Goal: Information Seeking & Learning: Understand process/instructions

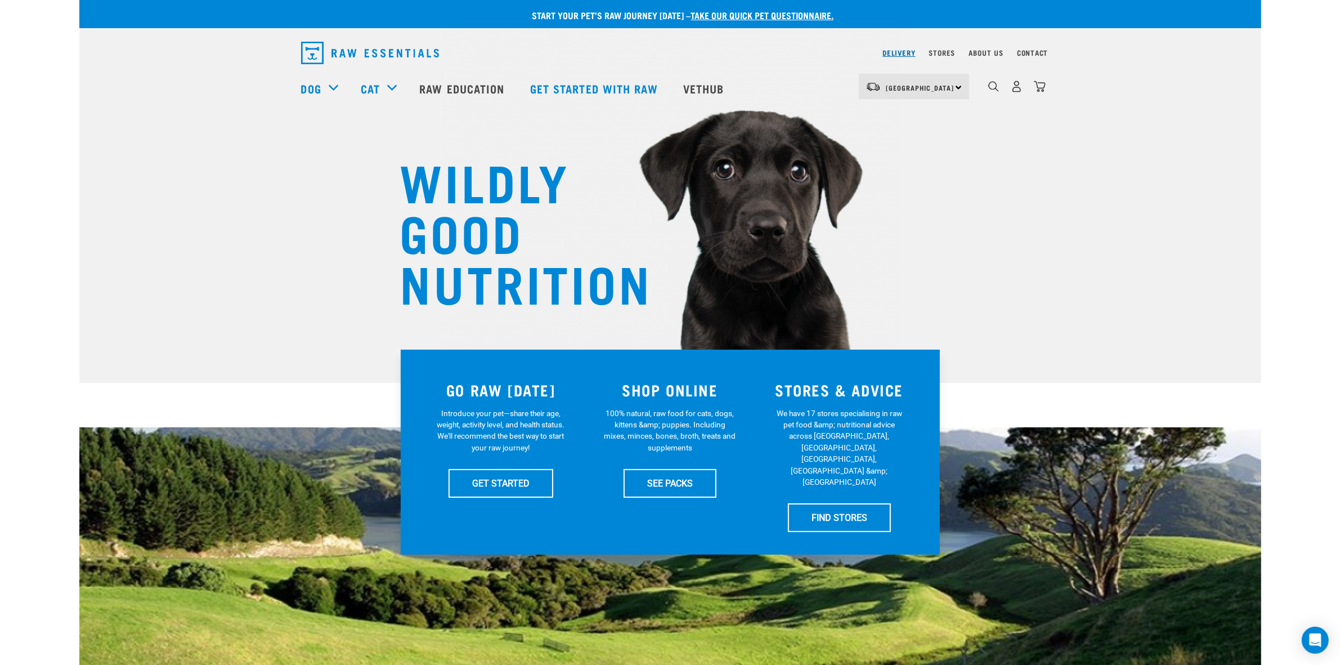
click at [893, 55] on link "Delivery" at bounding box center [899, 53] width 33 height 4
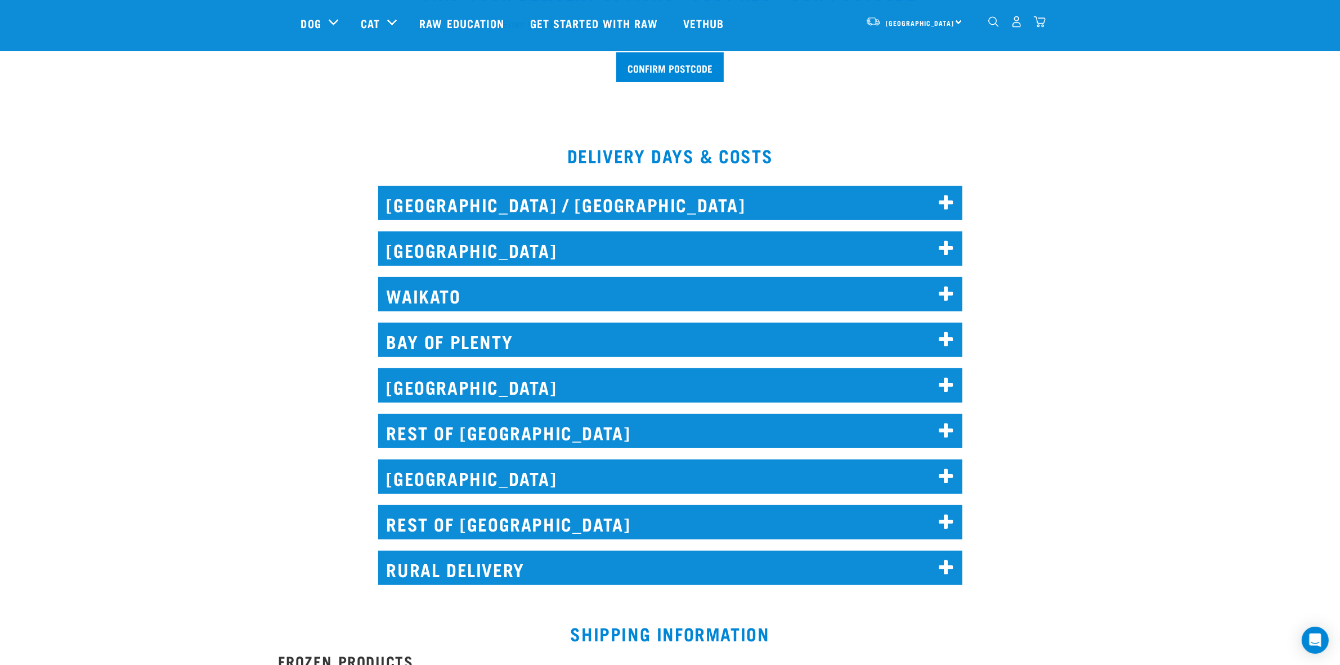
scroll to position [422, 0]
click at [467, 210] on h2 "NORTH AUCKLAND / WHANGAREI" at bounding box center [670, 203] width 584 height 34
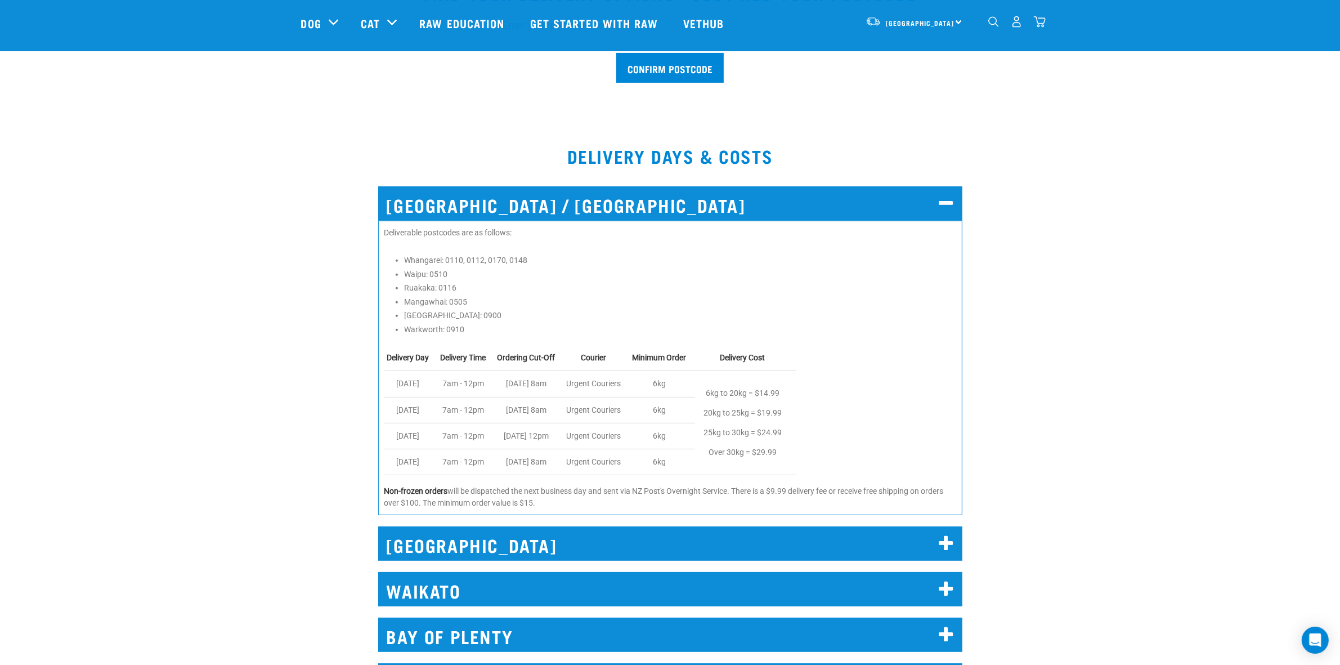
click at [465, 542] on h2 "AUCKLAND" at bounding box center [670, 543] width 584 height 34
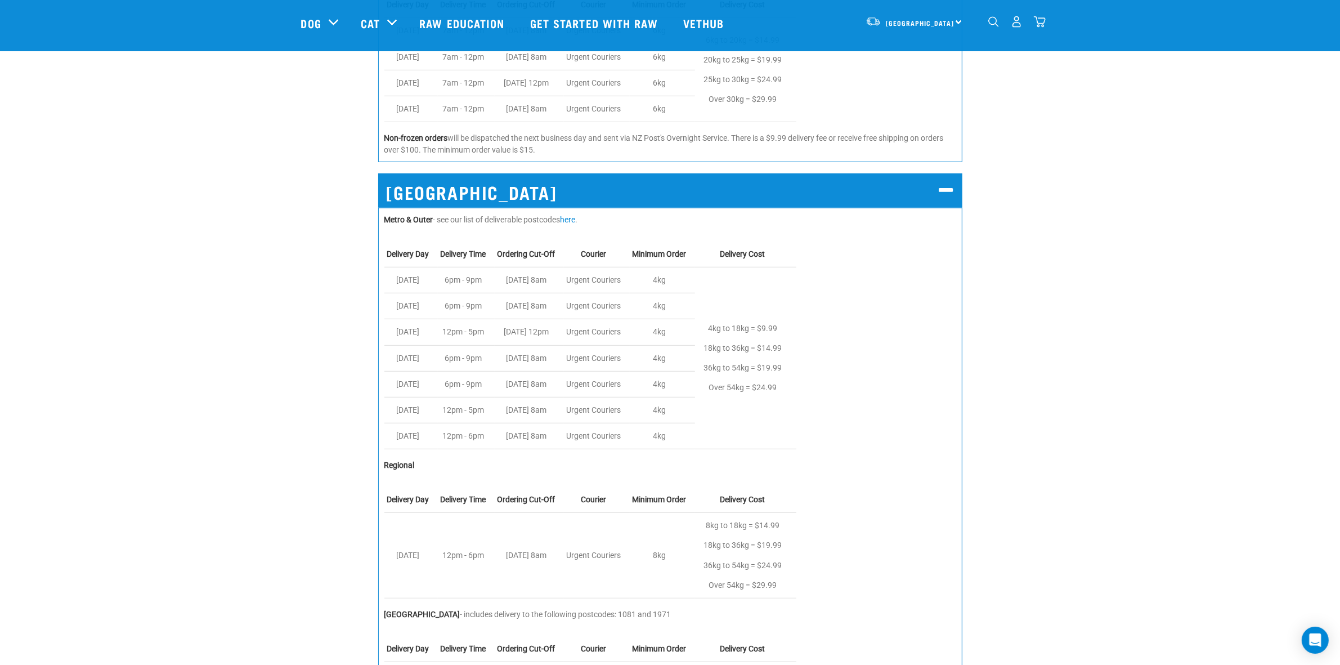
scroll to position [774, 0]
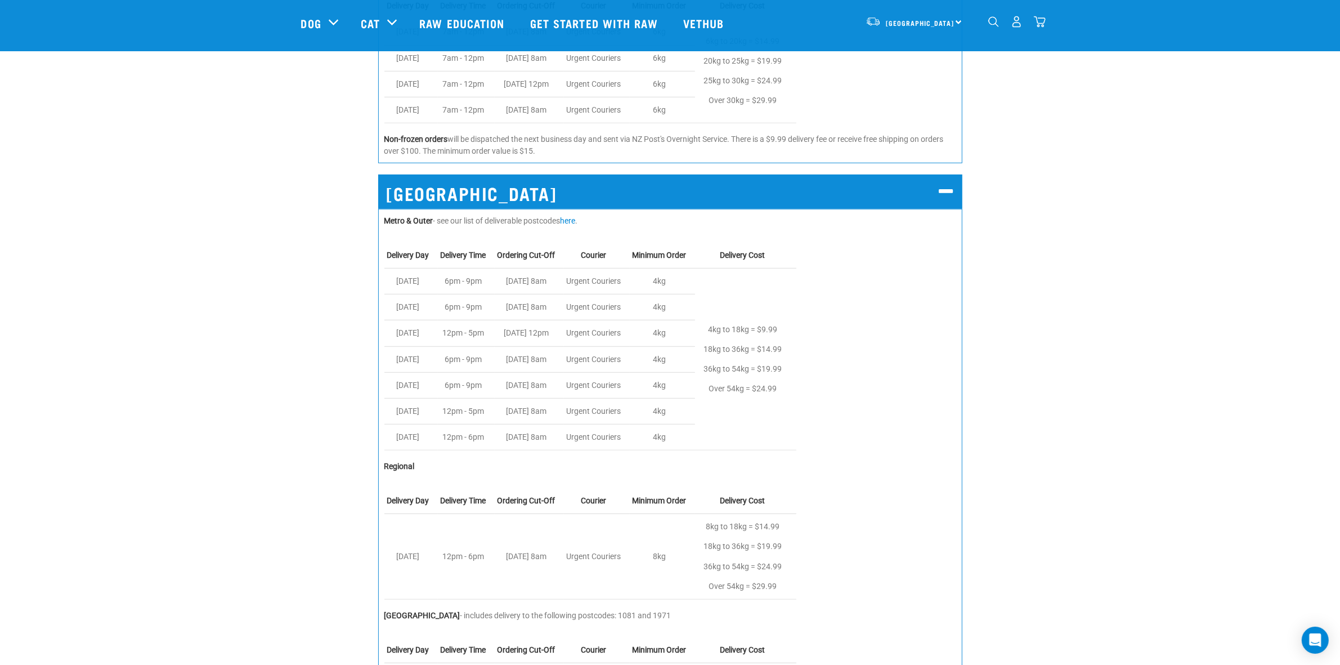
click at [436, 204] on h2 "AUCKLAND" at bounding box center [670, 191] width 584 height 34
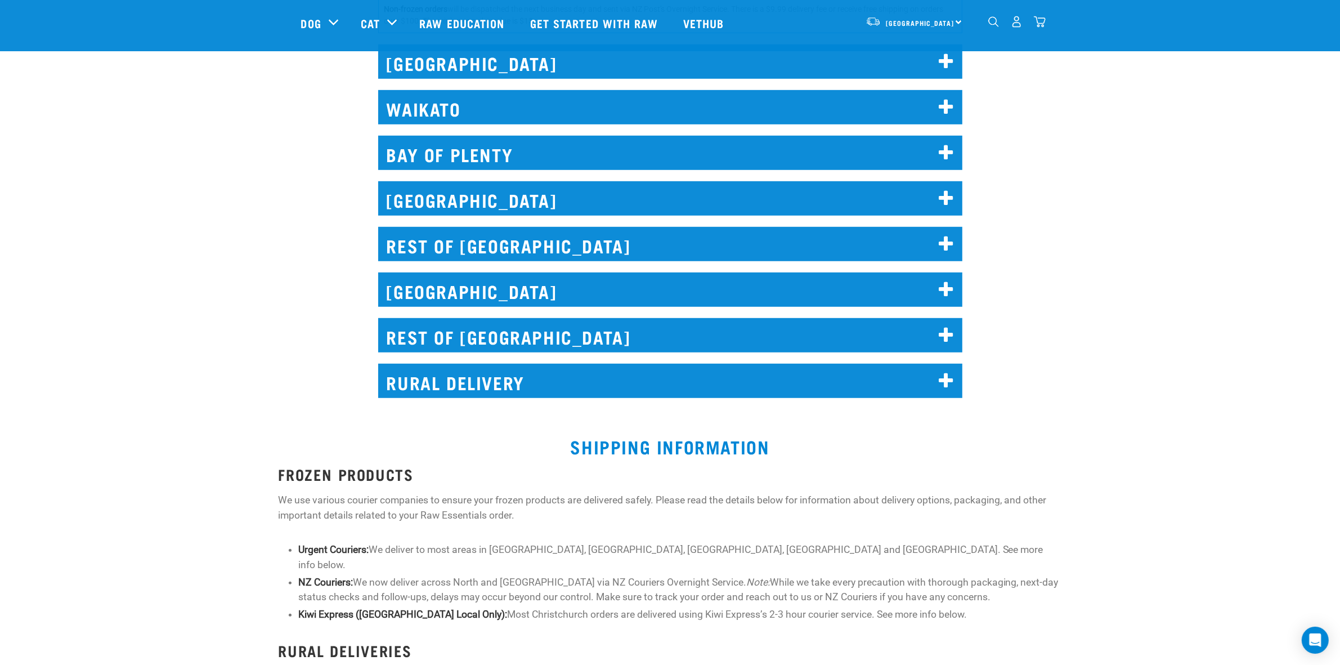
scroll to position [915, 0]
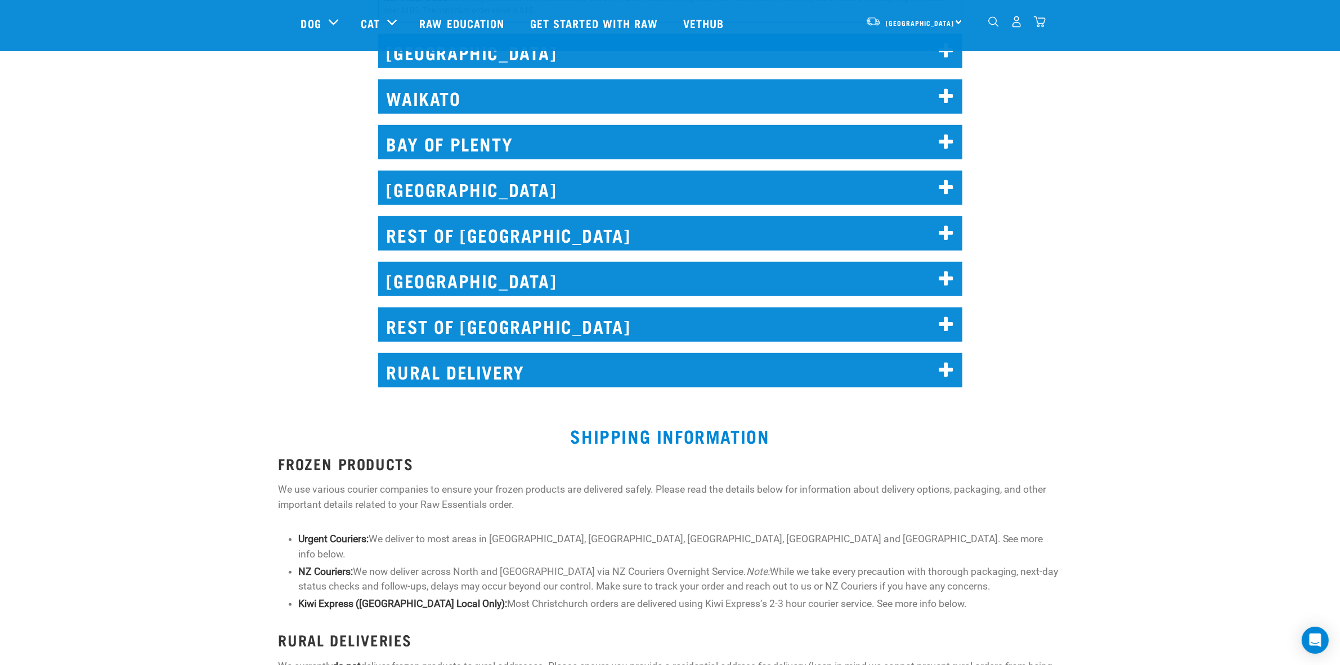
click at [427, 80] on h2 "WAIKATO" at bounding box center [670, 96] width 584 height 34
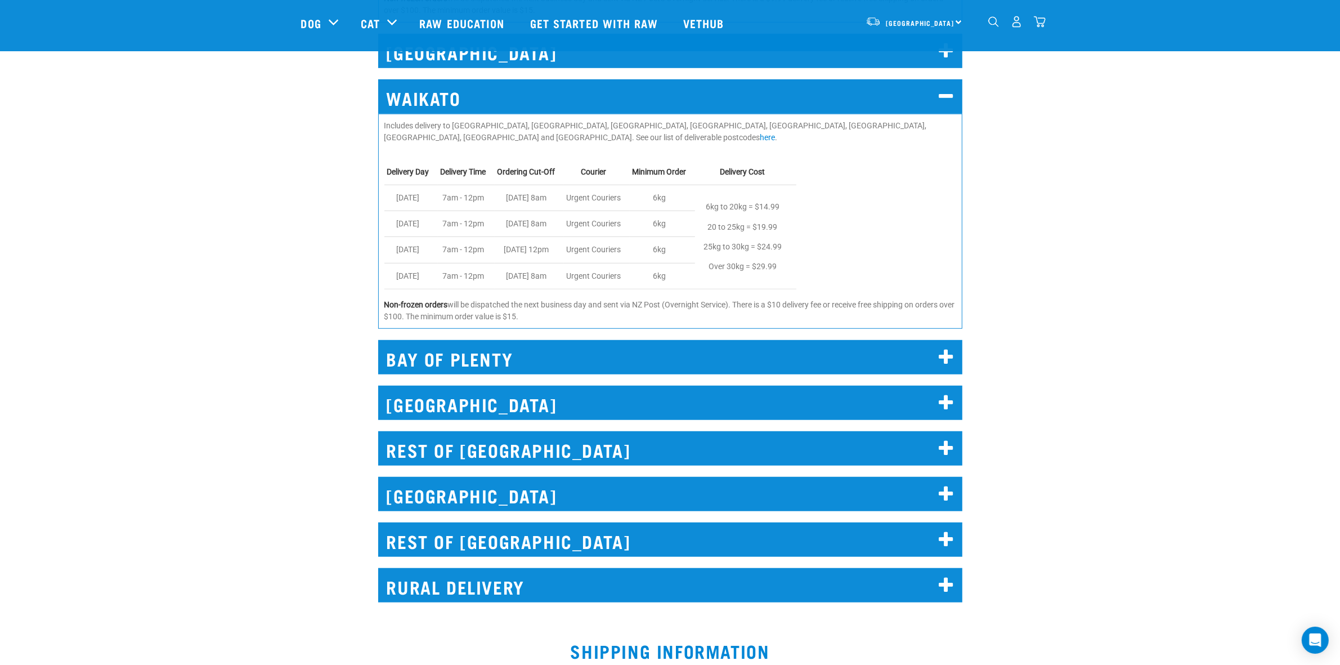
click at [494, 93] on h2 "WAIKATO" at bounding box center [670, 96] width 584 height 34
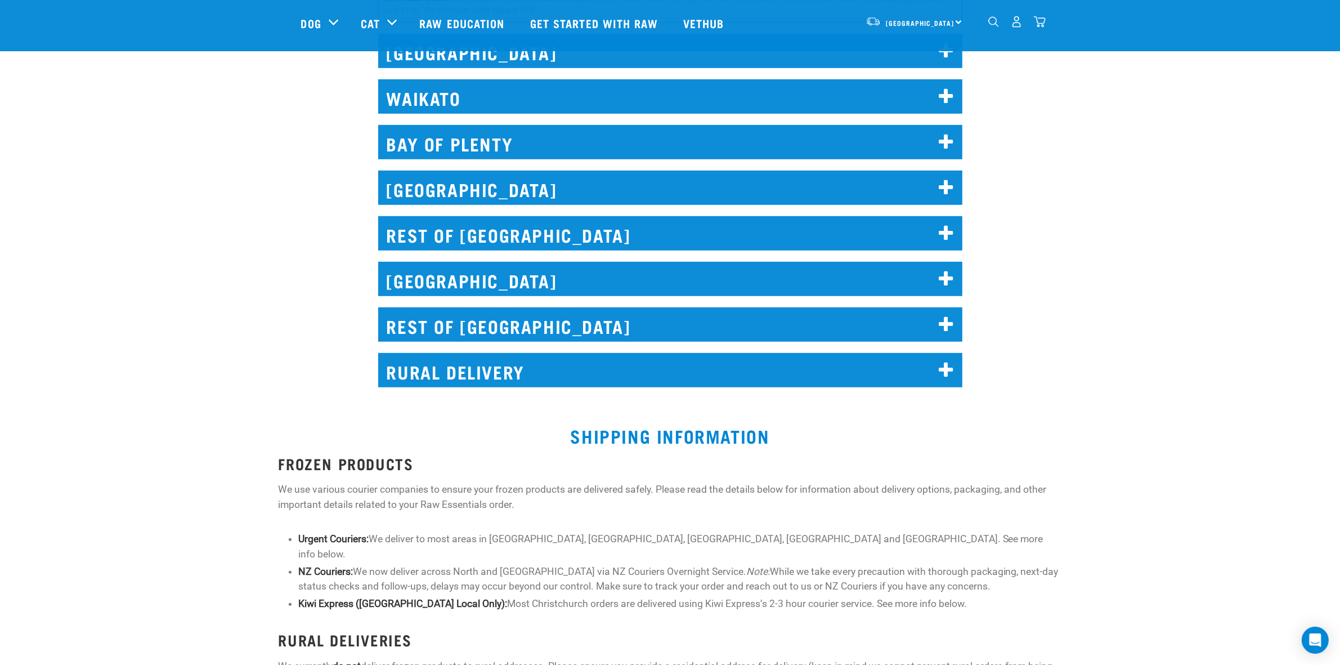
click at [182, 361] on div "RURAL DELIVERY We don't currently offer rural delivery to your door via NZ Cour…" at bounding box center [671, 366] width 1196 height 59
